Goal: Find specific page/section: Find specific page/section

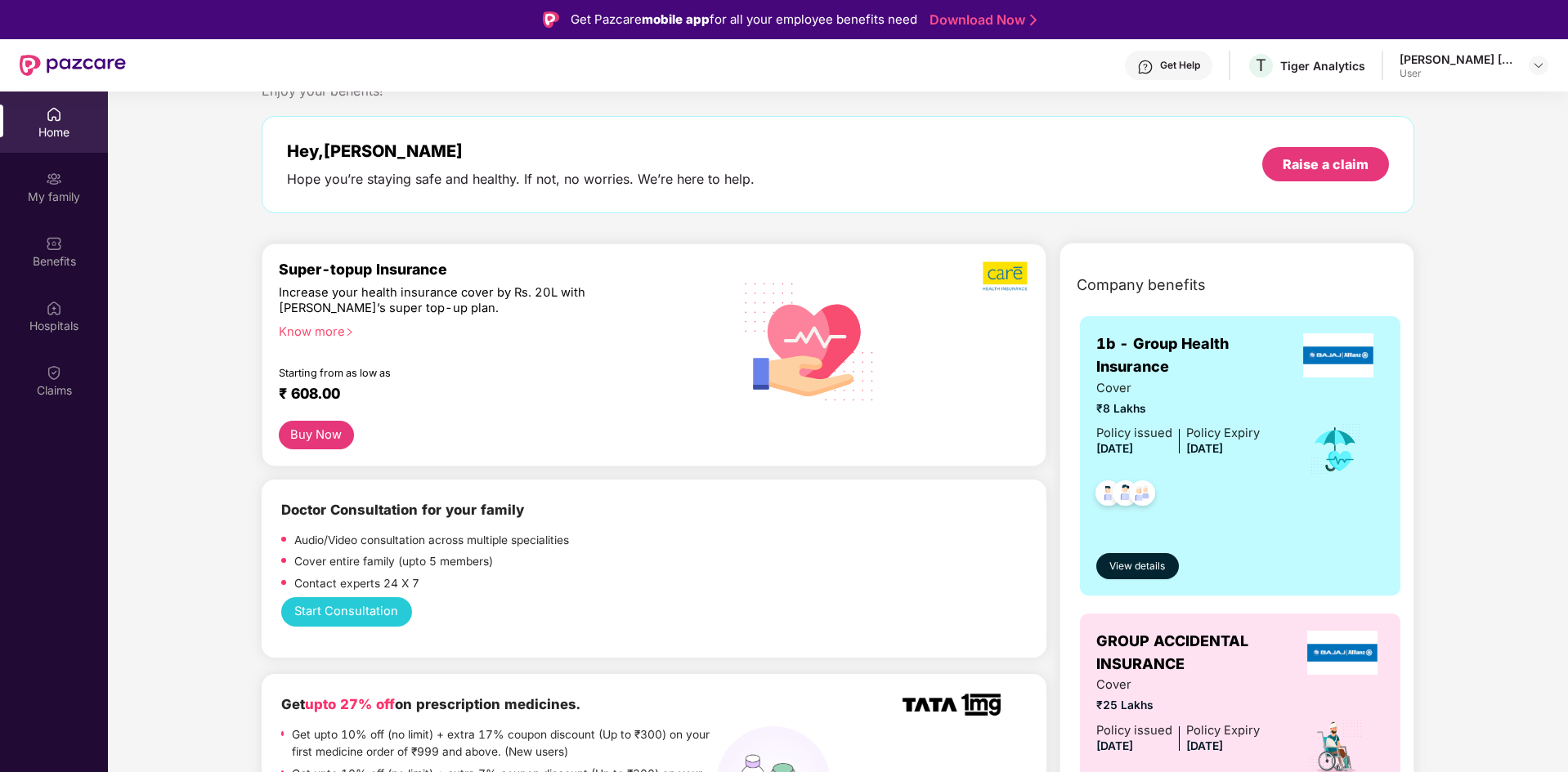
scroll to position [81, 0]
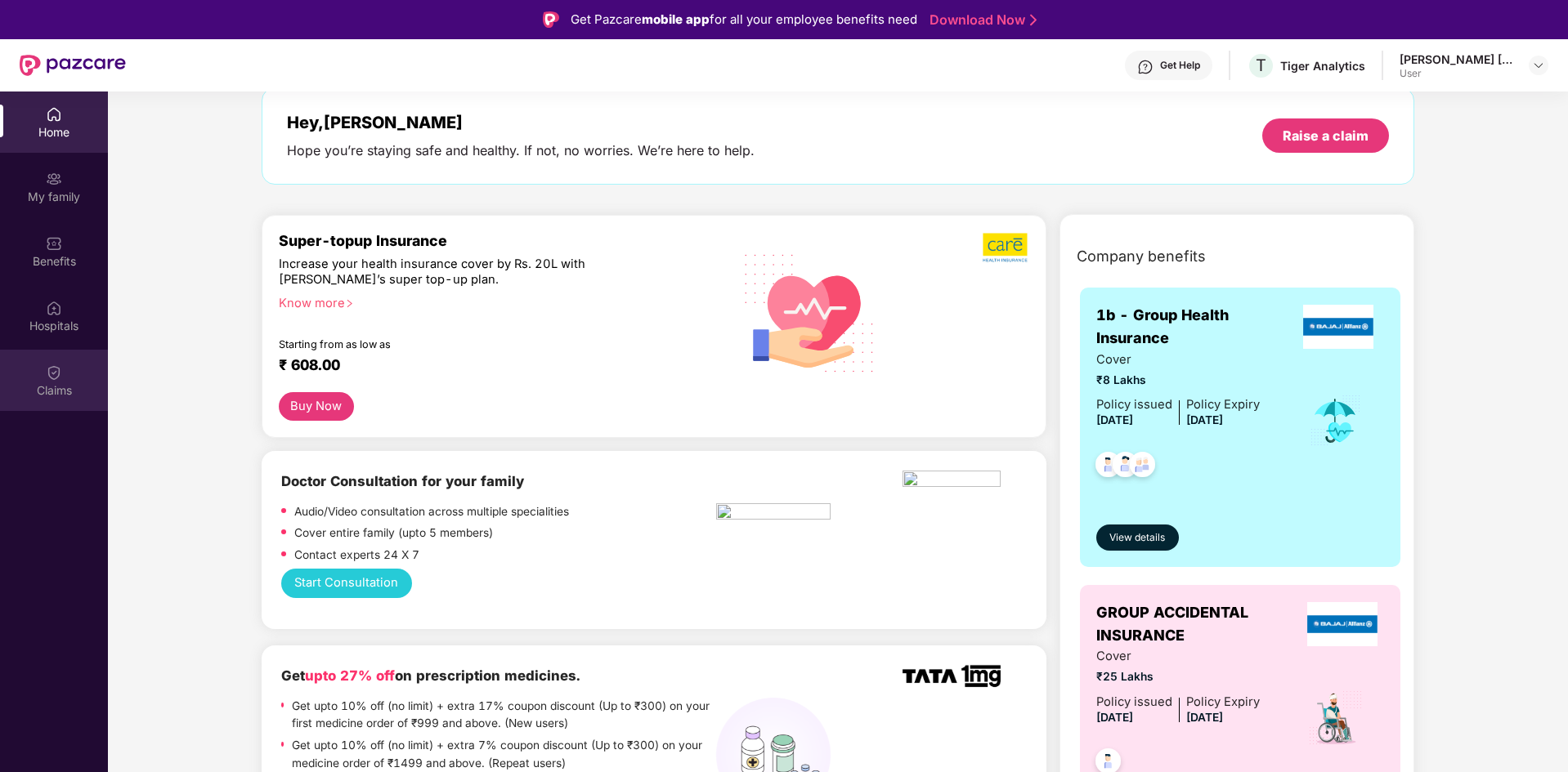
click at [63, 374] on div "Claims" at bounding box center [54, 380] width 108 height 61
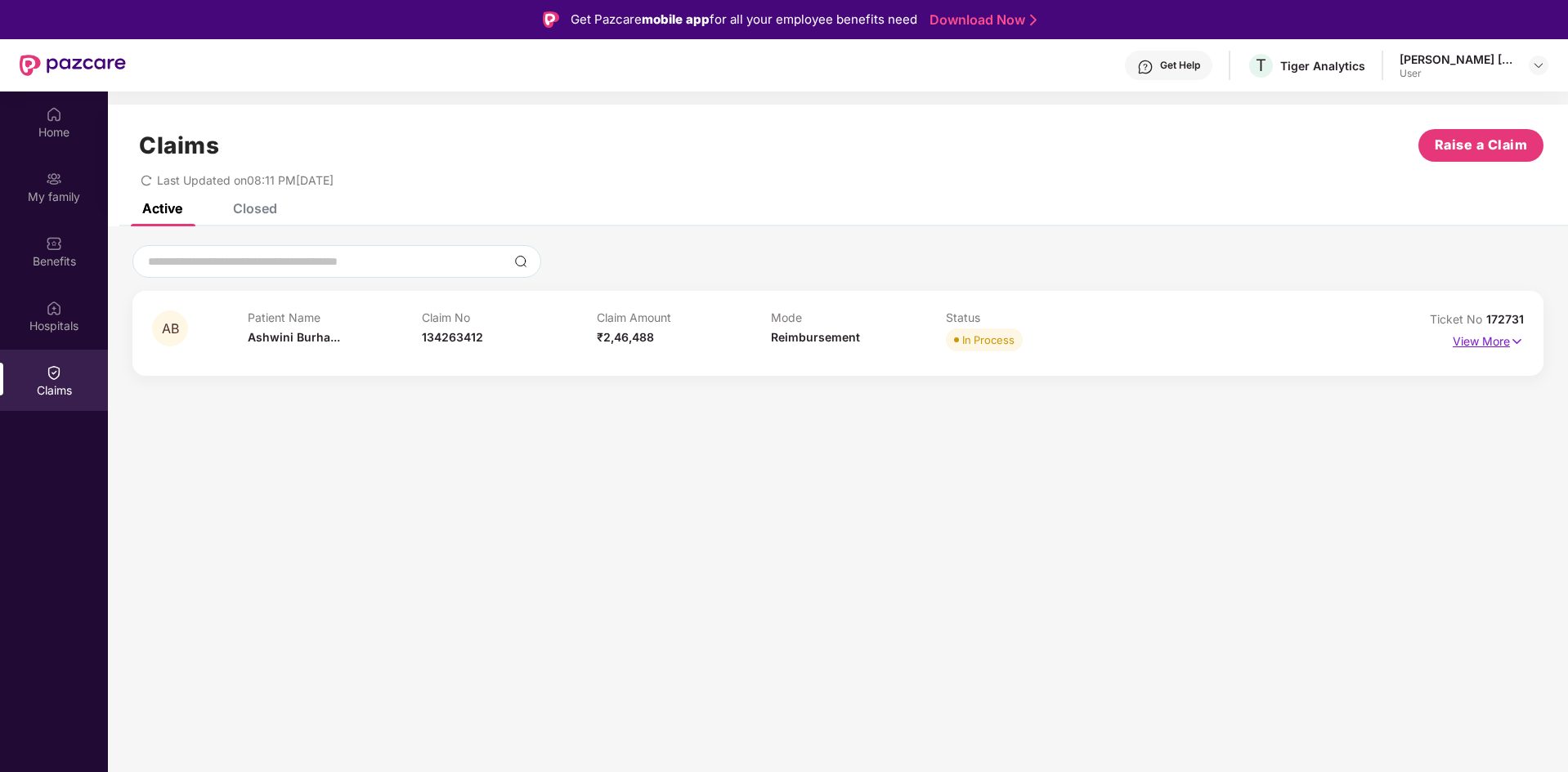
click at [1518, 346] on img at bounding box center [1517, 342] width 14 height 18
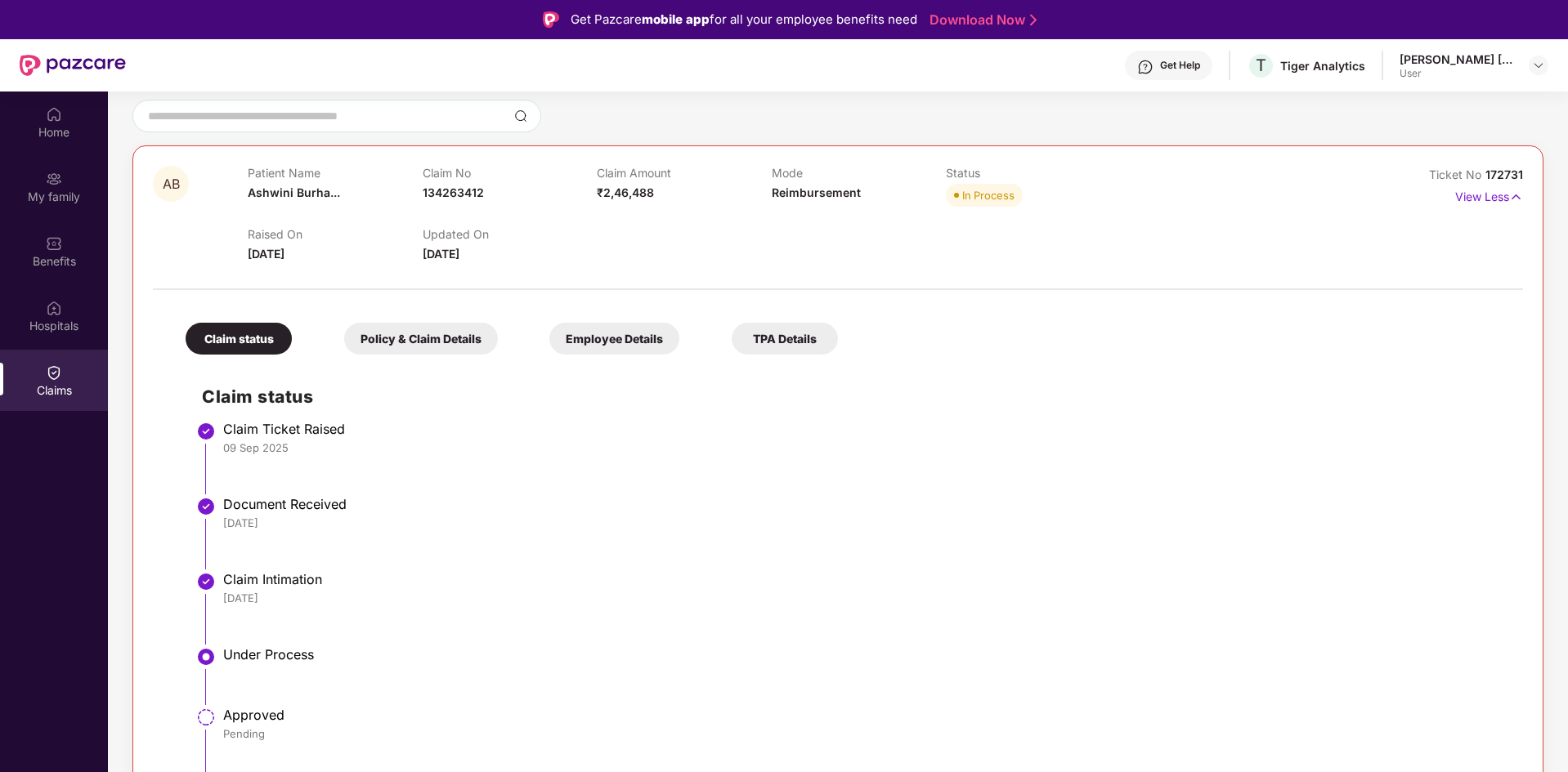
scroll to position [91, 0]
